Goal: Task Accomplishment & Management: Manage account settings

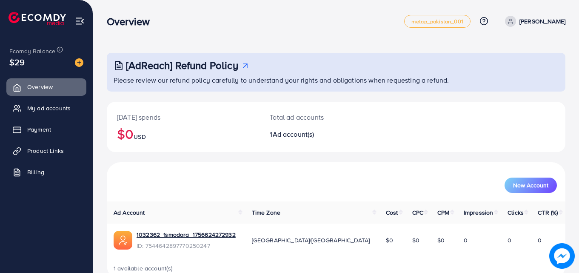
scroll to position [20, 0]
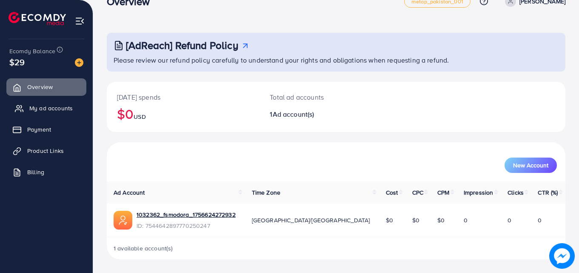
click at [36, 108] on span "My ad accounts" at bounding box center [50, 108] width 43 height 9
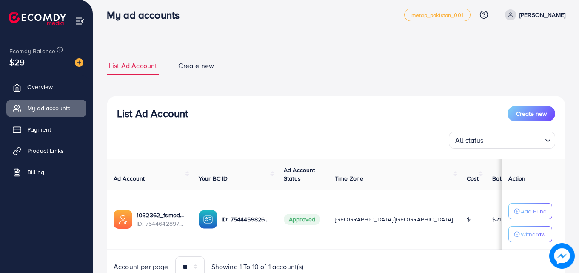
scroll to position [44, 0]
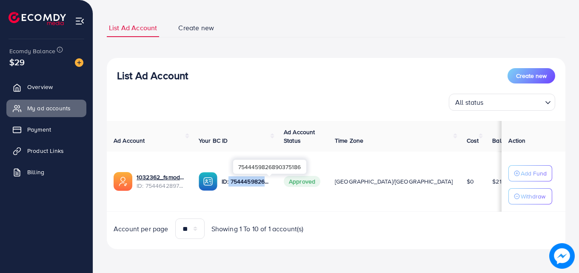
drag, startPoint x: 299, startPoint y: 183, endPoint x: 246, endPoint y: 185, distance: 52.4
click at [246, 185] on p "ID: 7544459826890375186" at bounding box center [246, 181] width 48 height 10
click at [374, 268] on div "List Ad Account Create new List Ad Account Create new All status Loading... Ad …" at bounding box center [336, 114] width 486 height 317
click at [270, 182] on p "ID: 7544459826890375186" at bounding box center [246, 181] width 48 height 10
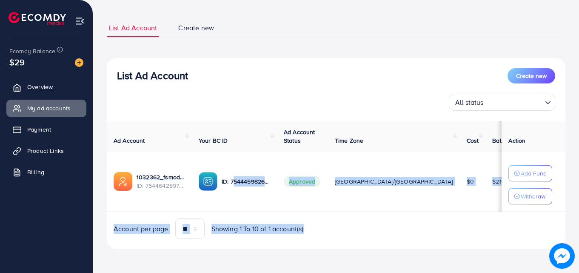
drag, startPoint x: 301, startPoint y: 168, endPoint x: 249, endPoint y: 175, distance: 52.5
click at [277, 208] on td "ID: 7544459826890375186" at bounding box center [234, 181] width 85 height 60
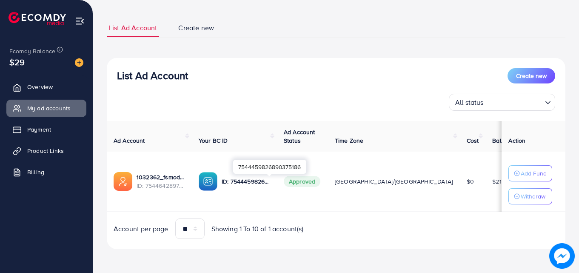
click at [270, 180] on p "ID: 7544459826890375186" at bounding box center [246, 181] width 48 height 10
drag, startPoint x: 300, startPoint y: 168, endPoint x: 235, endPoint y: 159, distance: 65.7
click at [235, 159] on div "7544459826890375186" at bounding box center [269, 166] width 73 height 19
copy div "7544459826890375186"
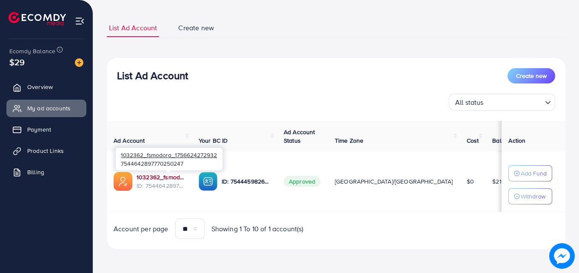
click at [180, 175] on link "1032362_fsmodora_1756624272932" at bounding box center [161, 177] width 48 height 9
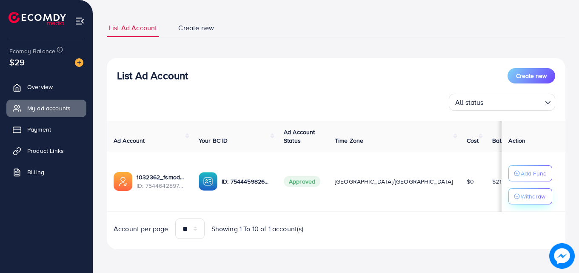
click at [527, 200] on p "Withdraw" at bounding box center [533, 196] width 25 height 10
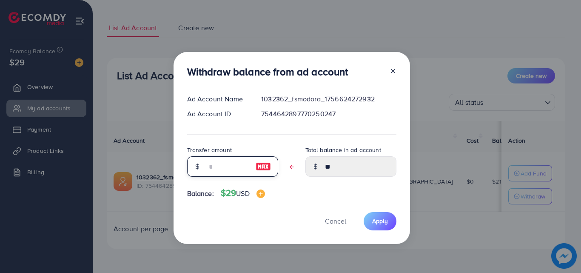
click at [230, 163] on input "text" at bounding box center [228, 166] width 43 height 20
type input "*"
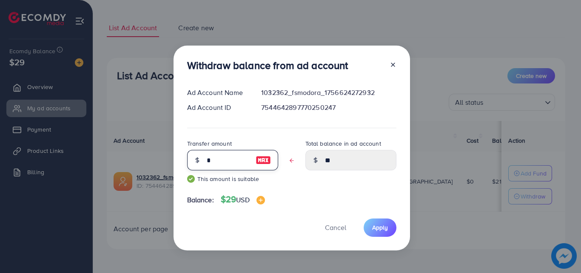
type input "*****"
type input "*"
click at [385, 229] on span "Apply" at bounding box center [380, 227] width 16 height 9
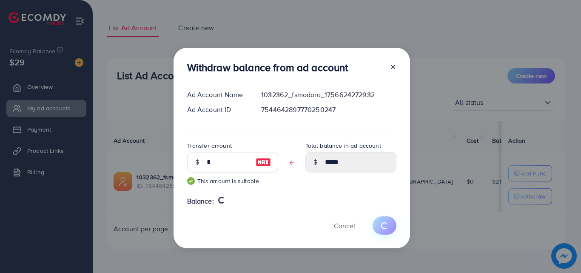
type input "**"
